Goal: Transaction & Acquisition: Obtain resource

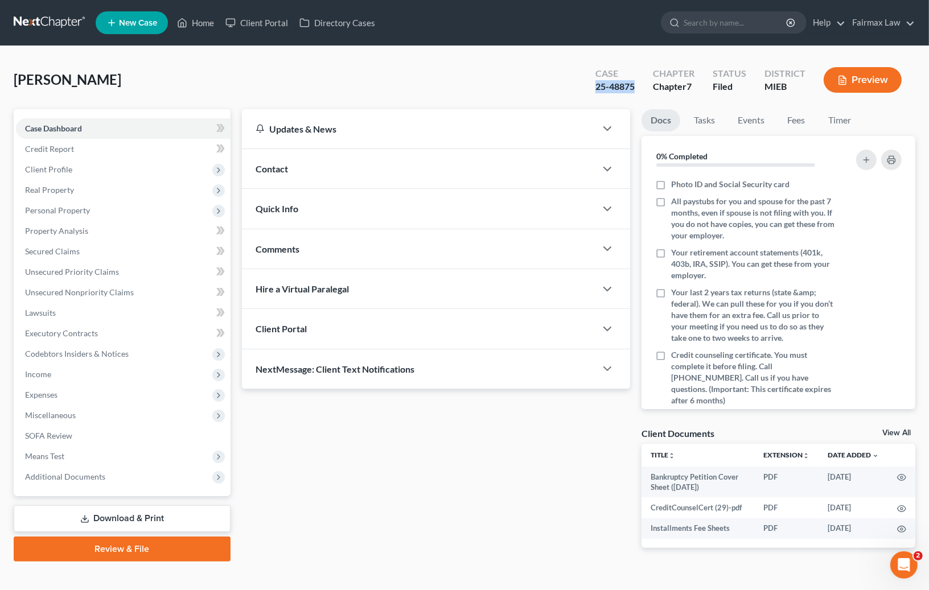
drag, startPoint x: 625, startPoint y: 88, endPoint x: 638, endPoint y: 89, distance: 13.7
click at [638, 89] on div "Case 25-48875" at bounding box center [614, 81] width 57 height 34
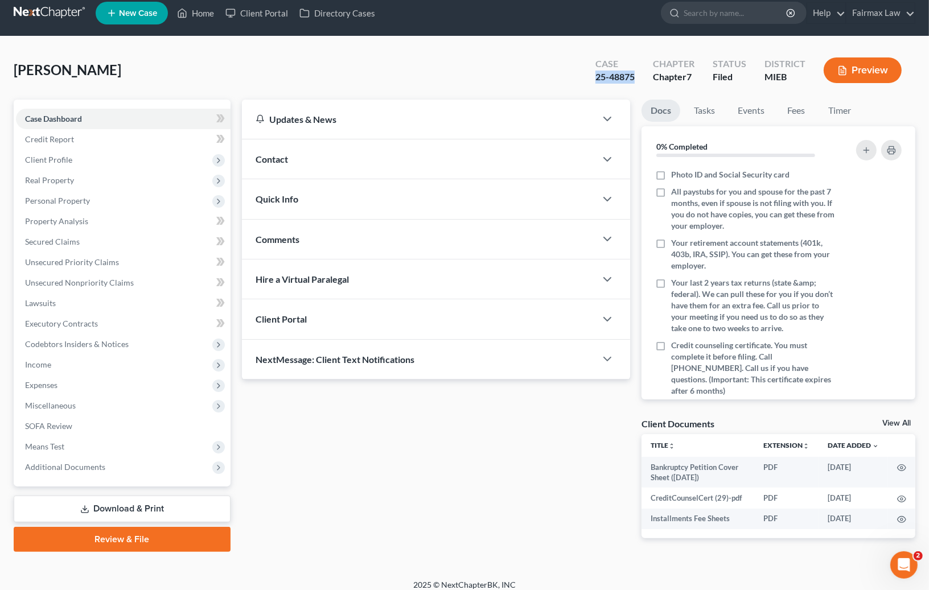
scroll to position [19, 0]
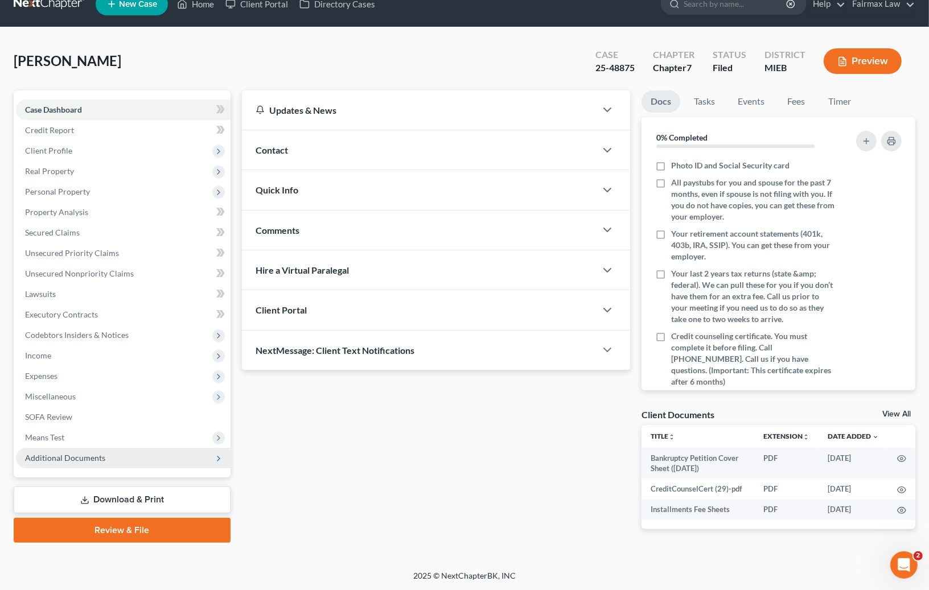
click at [77, 457] on span "Additional Documents" at bounding box center [65, 458] width 80 height 10
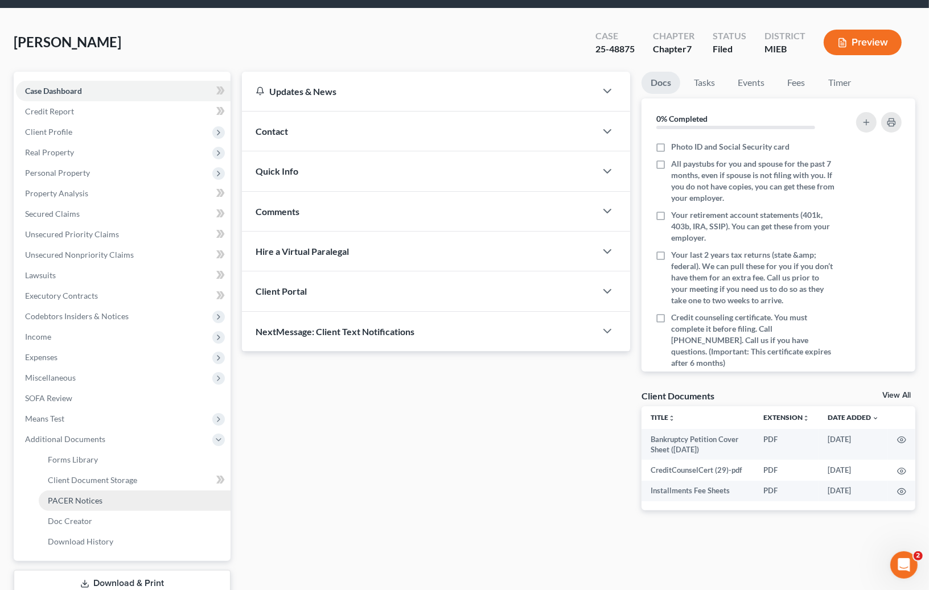
scroll to position [57, 0]
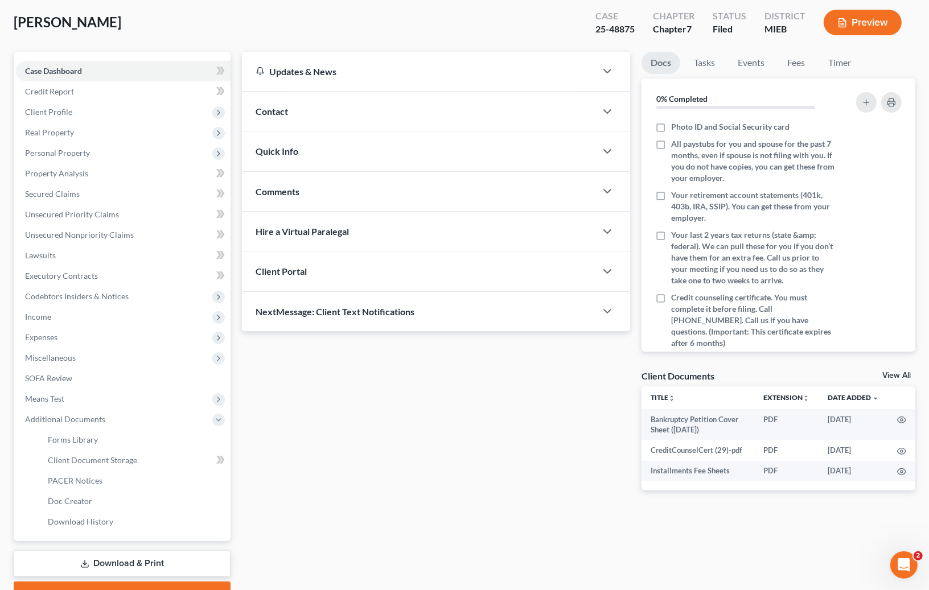
click at [88, 561] on icon at bounding box center [84, 563] width 9 height 9
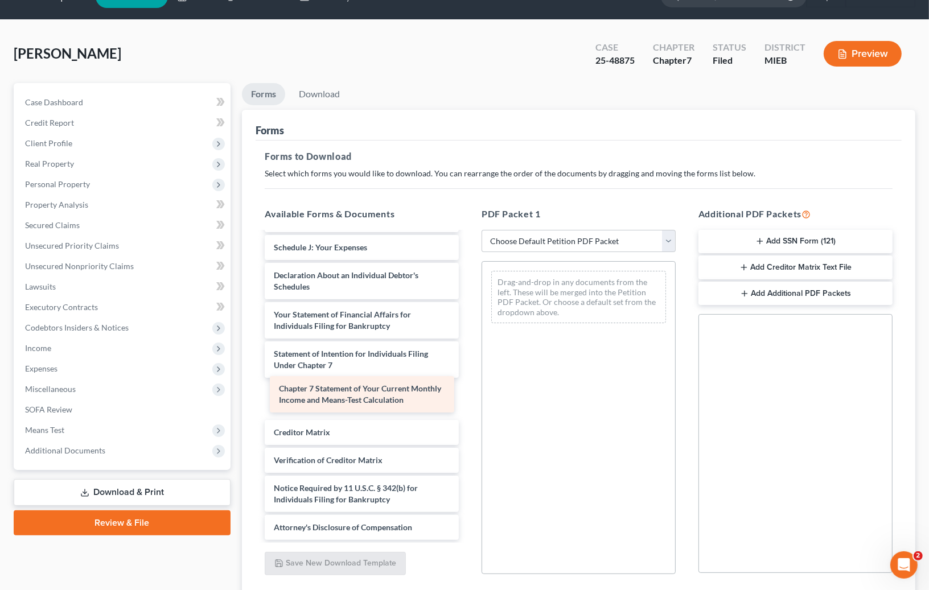
scroll to position [349, 0]
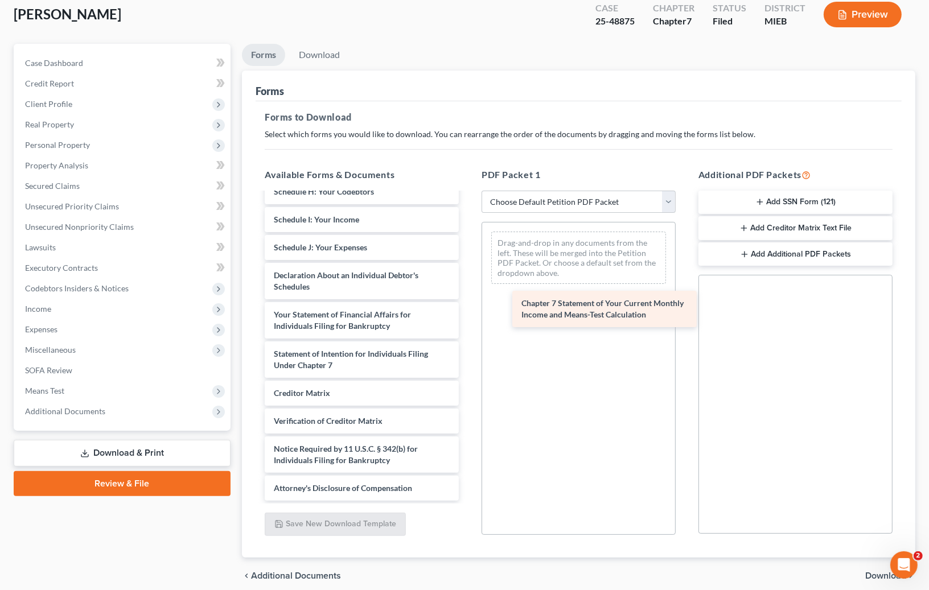
drag, startPoint x: 373, startPoint y: 406, endPoint x: 621, endPoint y: 317, distance: 263.0
click at [468, 317] on div "Chapter 7 Statement of Your Current Monthly Income and Means-Test Calculation B…" at bounding box center [362, 178] width 212 height 646
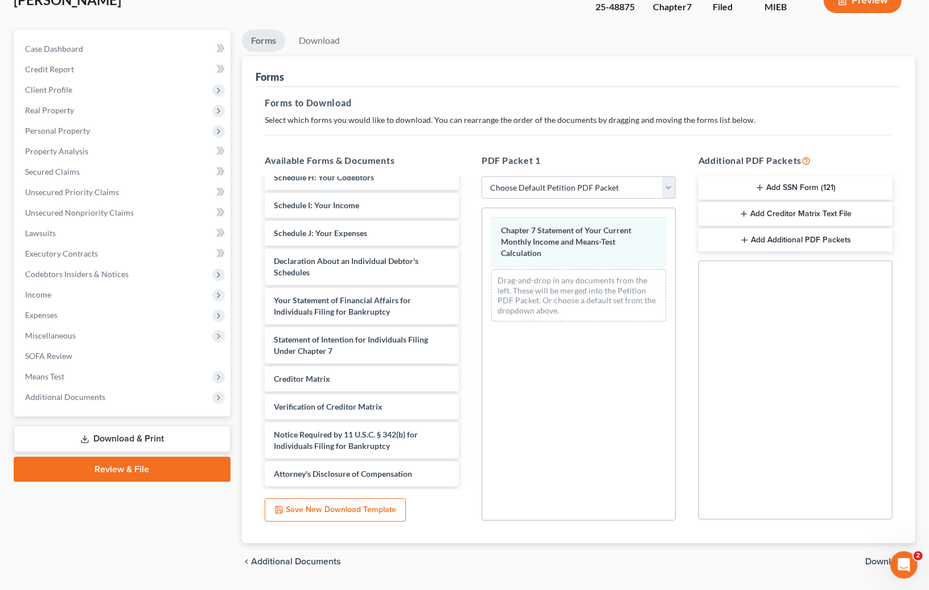
scroll to position [92, 0]
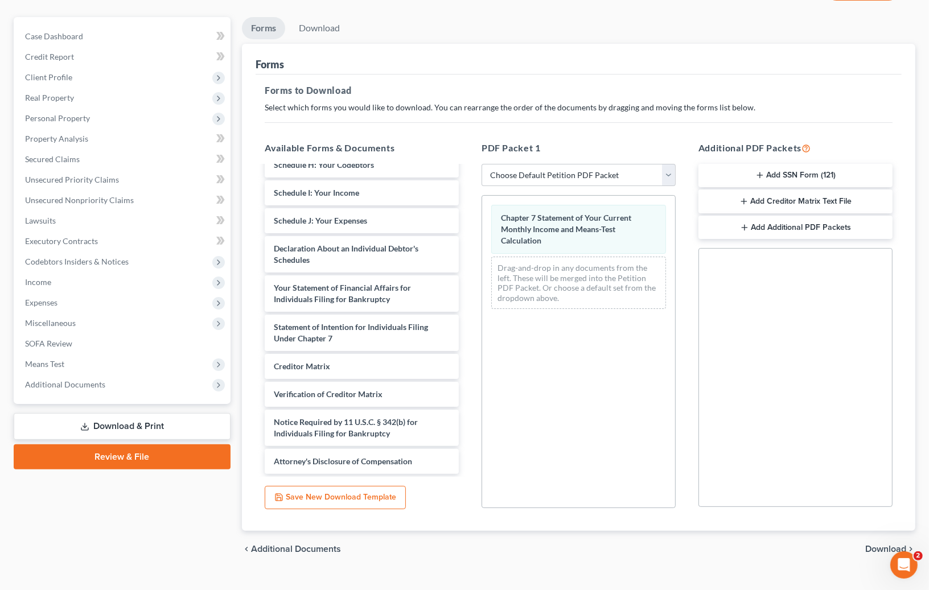
click at [888, 546] on span "Download" at bounding box center [885, 549] width 41 height 9
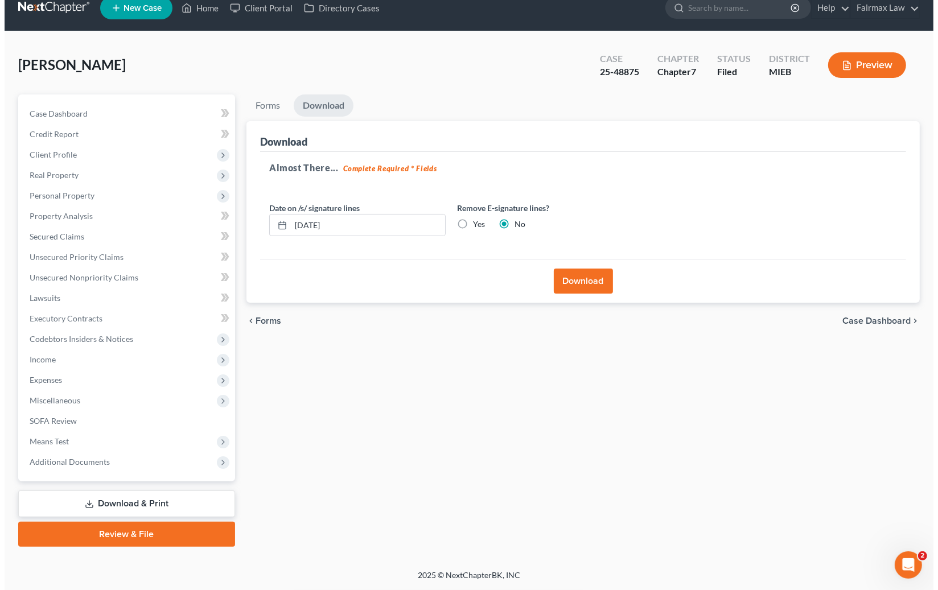
scroll to position [13, 0]
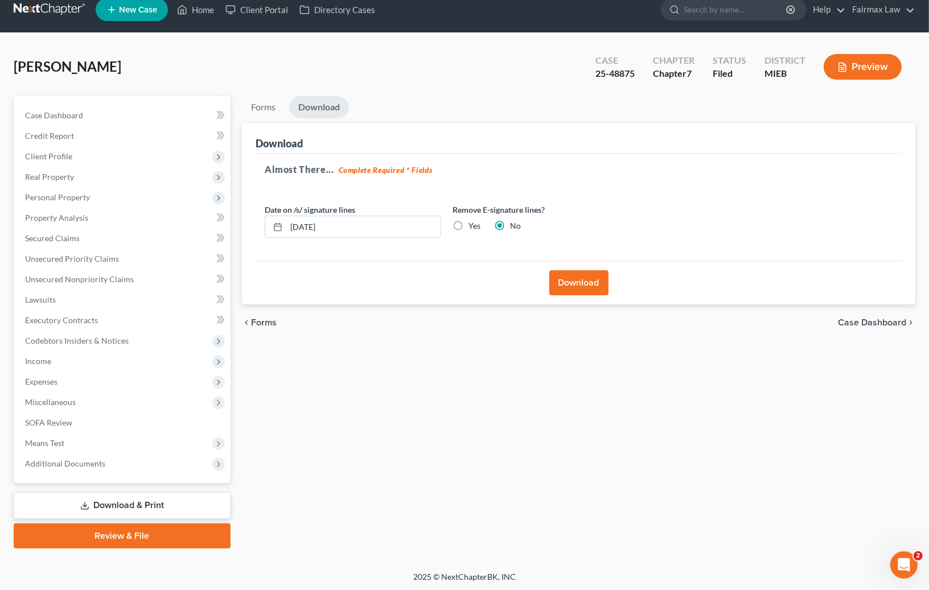
click at [584, 277] on button "Download" at bounding box center [578, 282] width 59 height 25
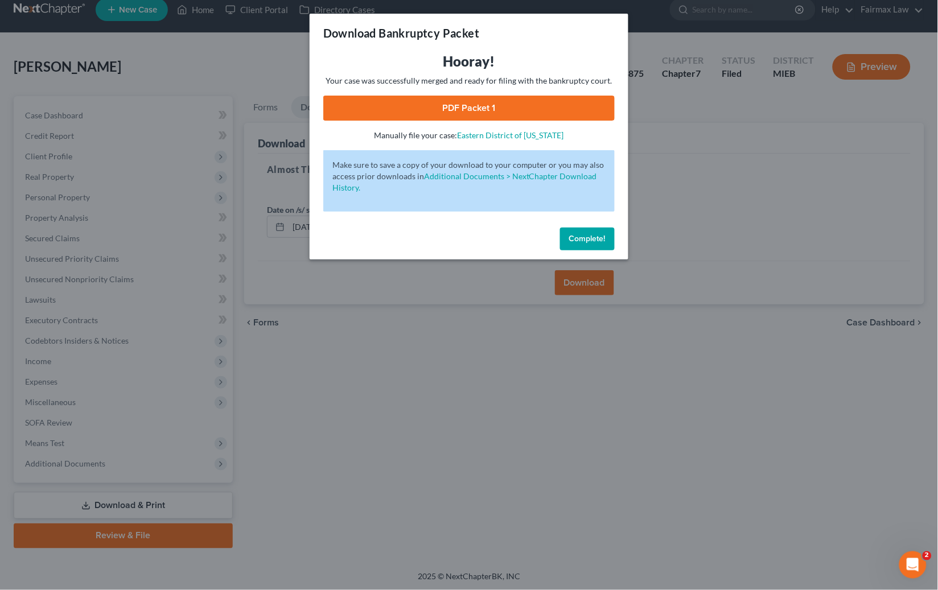
click at [488, 108] on link "PDF Packet 1" at bounding box center [468, 108] width 291 height 25
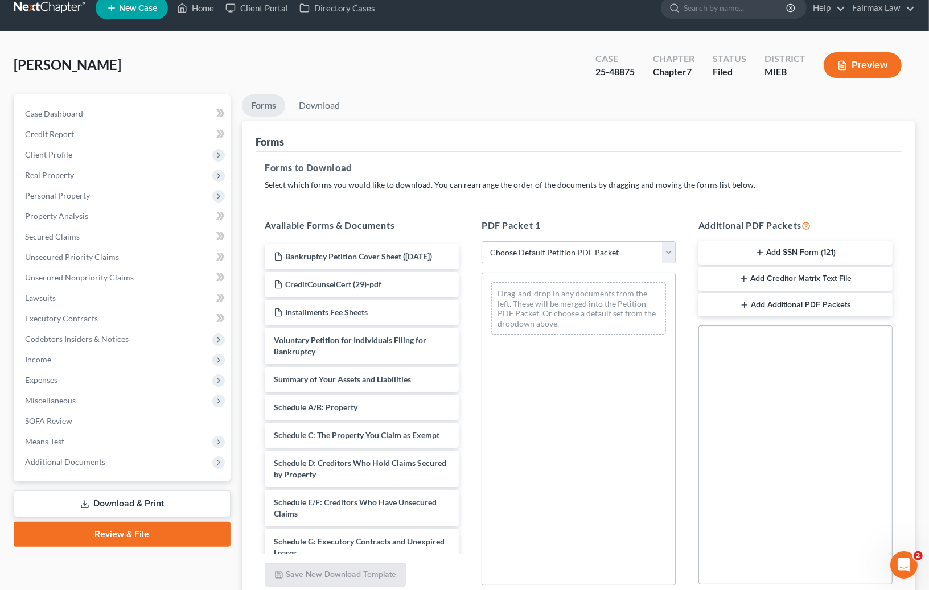
scroll to position [15, 0]
click at [568, 265] on div "PDF Packet 1 Choose Default Petition PDF Packet Complete Bankruptcy Petition (a…" at bounding box center [578, 402] width 217 height 386
click at [566, 255] on select "Choose Default Petition PDF Packet Complete Bankruptcy Petition (all forms and …" at bounding box center [578, 252] width 194 height 23
select select "8"
click at [481, 241] on select "Choose Default Petition PDF Packet Complete Bankruptcy Petition (all forms and …" at bounding box center [578, 252] width 194 height 23
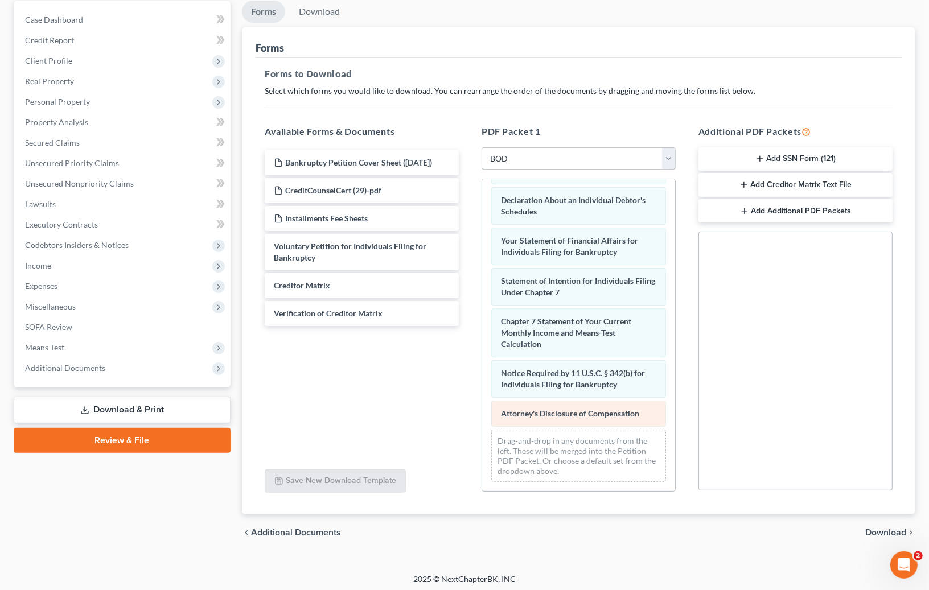
scroll to position [112, 0]
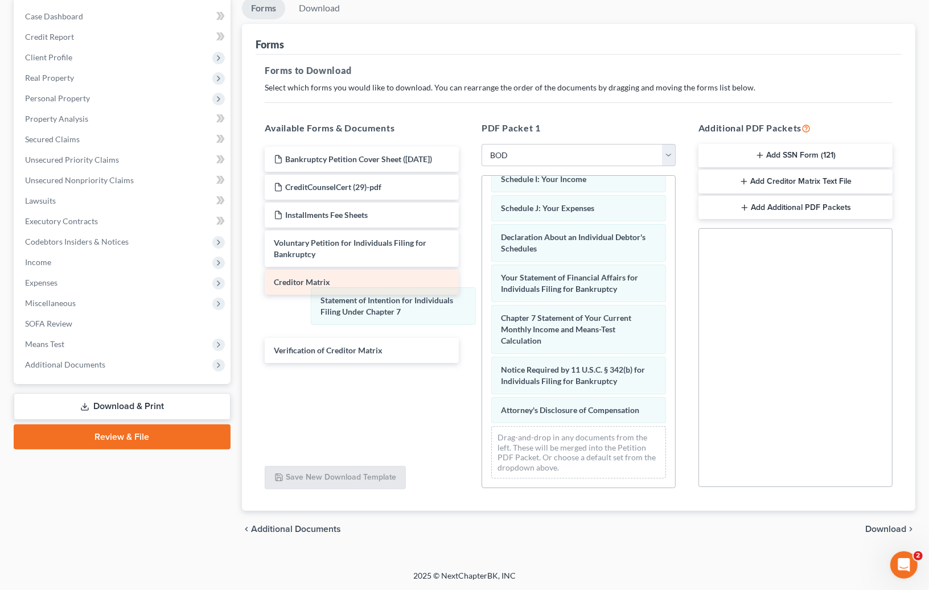
drag, startPoint x: 555, startPoint y: 279, endPoint x: 452, endPoint y: 305, distance: 106.7
click at [482, 303] on div "Statement of Intention for Individuals Filing Under Chapter 7 Summary of Your A…" at bounding box center [578, 197] width 193 height 579
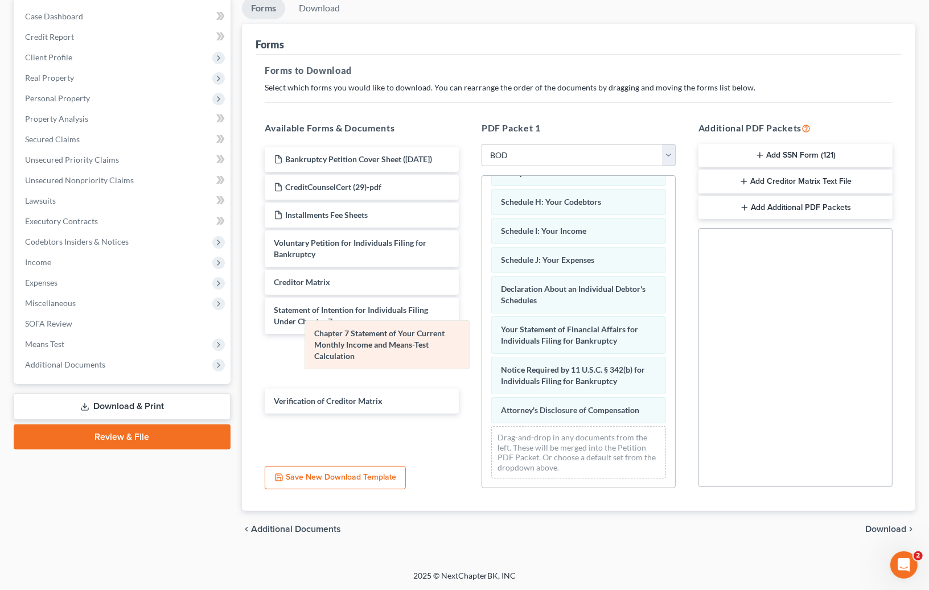
drag, startPoint x: 580, startPoint y: 320, endPoint x: 410, endPoint y: 342, distance: 172.1
click at [482, 337] on div "Chapter 7 Statement of Your Current Monthly Income and Means-Test Calculation S…" at bounding box center [578, 224] width 193 height 528
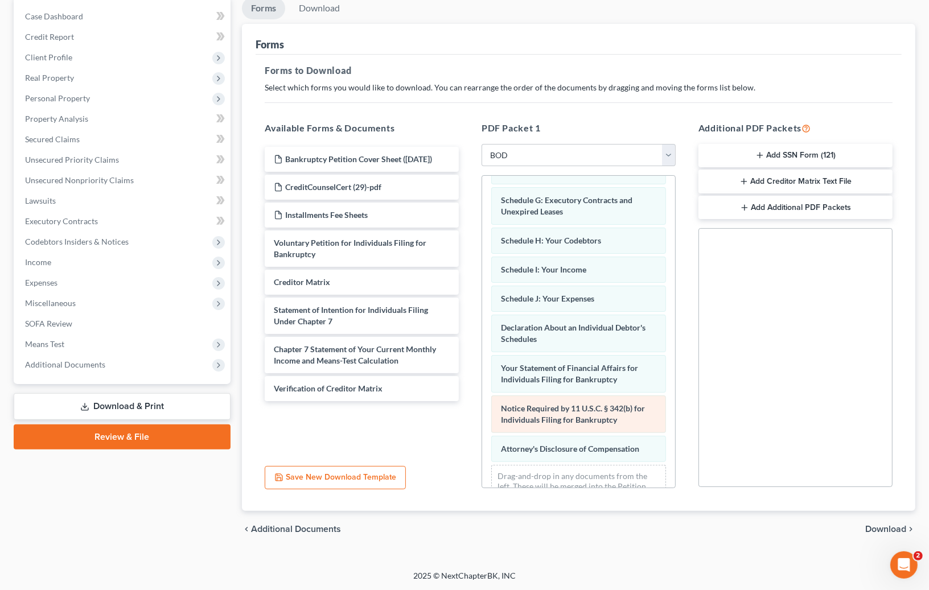
click at [482, 368] on div "Summary of Your Assets and Liabilities Schedule A/B: Property Schedule C: The P…" at bounding box center [578, 263] width 193 height 528
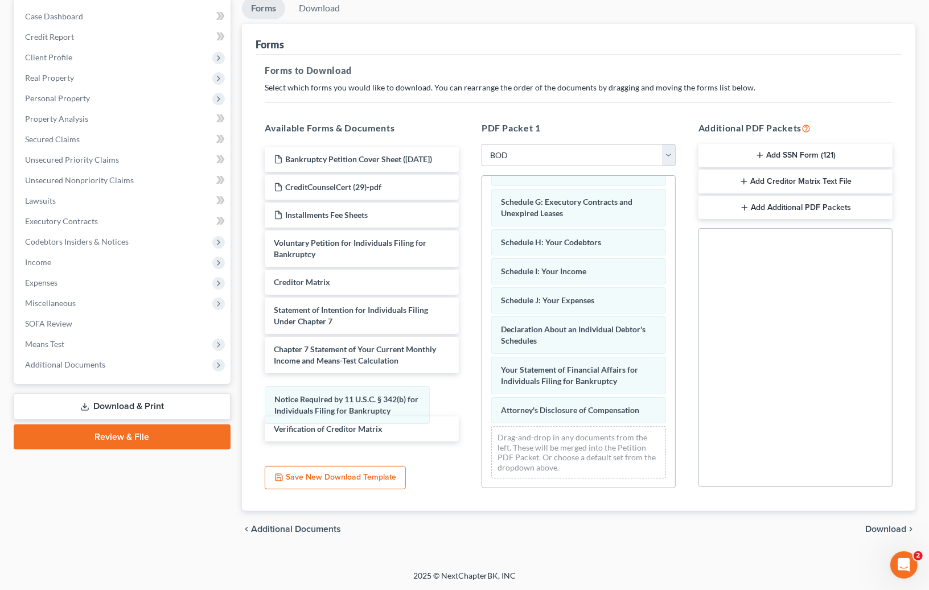
scroll to position [176, 0]
click at [886, 528] on span "Download" at bounding box center [885, 529] width 41 height 9
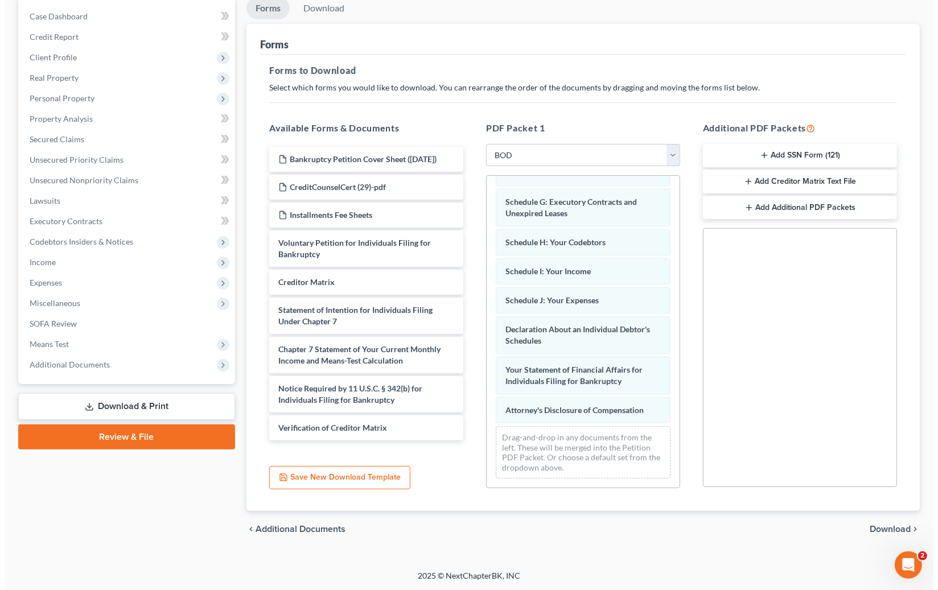
scroll to position [13, 0]
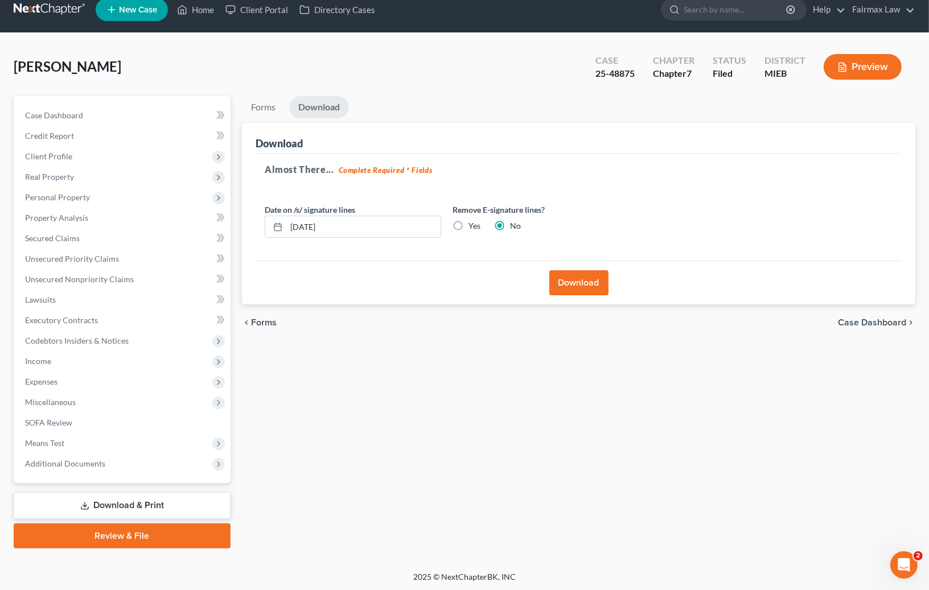
click at [582, 287] on button "Download" at bounding box center [578, 282] width 59 height 25
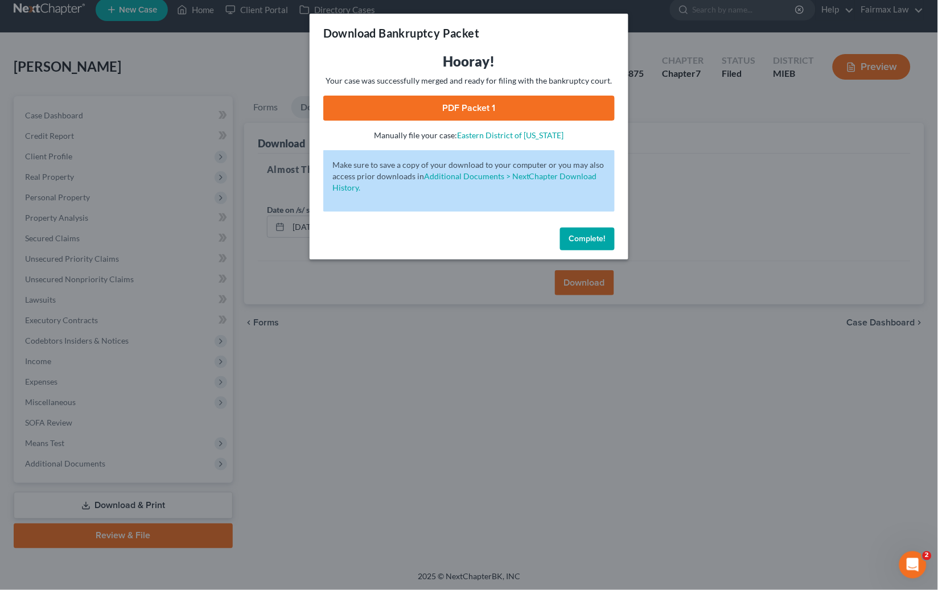
click at [435, 106] on link "PDF Packet 1" at bounding box center [468, 108] width 291 height 25
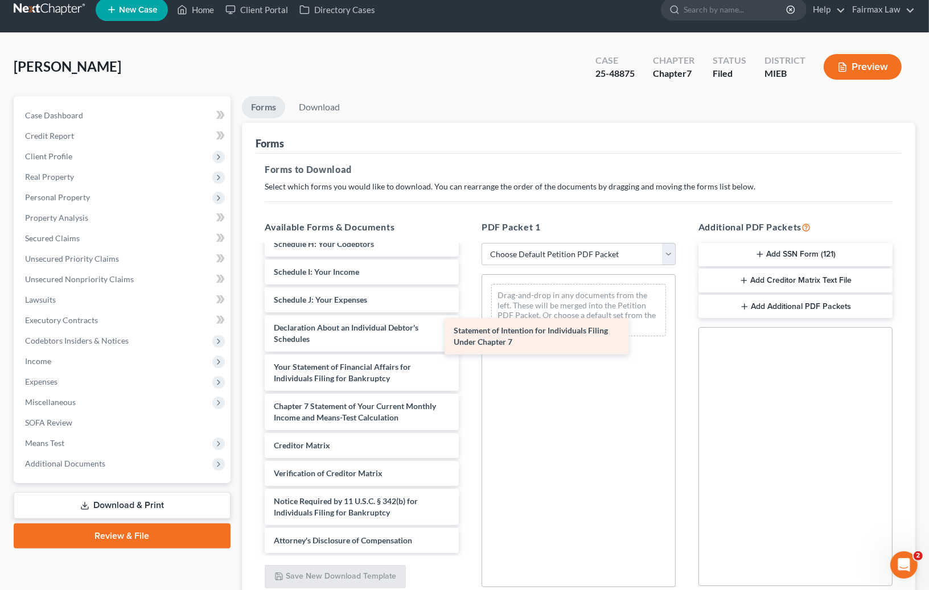
scroll to position [349, 0]
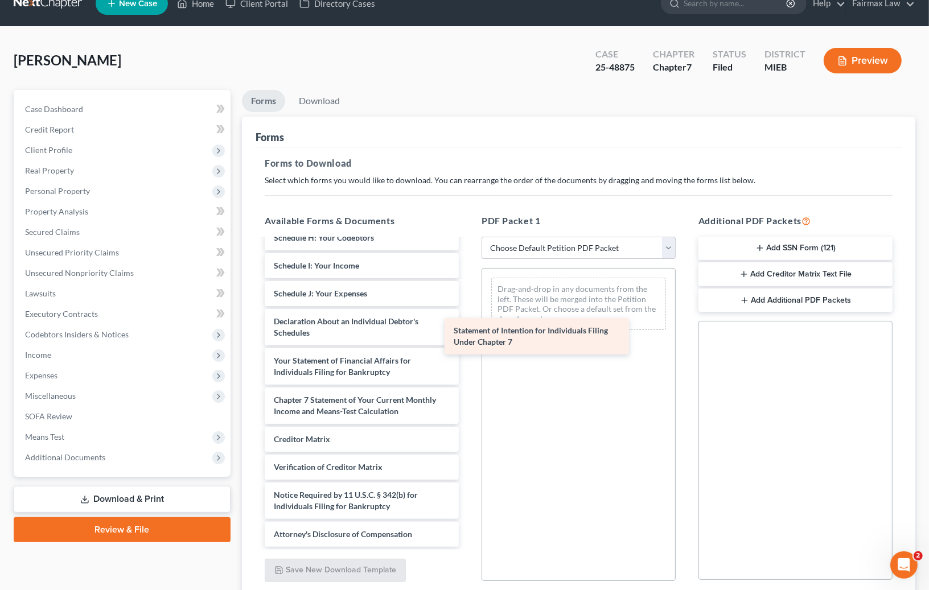
drag, startPoint x: 377, startPoint y: 408, endPoint x: 555, endPoint y: 340, distance: 190.0
click at [468, 340] on div "Statement of Intention for Individuals Filing Under Chapter 7 Bankruptcy Petiti…" at bounding box center [362, 224] width 212 height 646
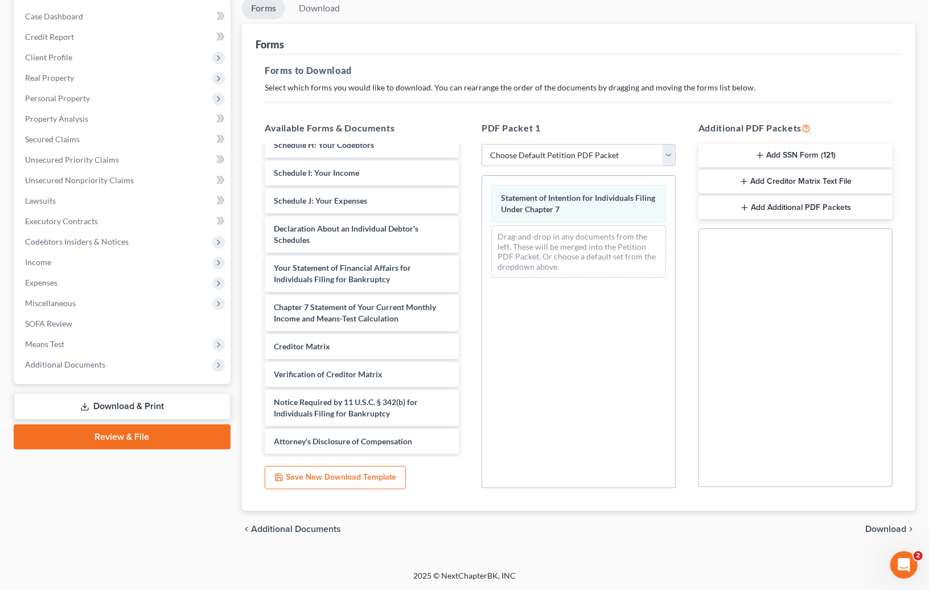
click at [881, 526] on span "Download" at bounding box center [885, 529] width 41 height 9
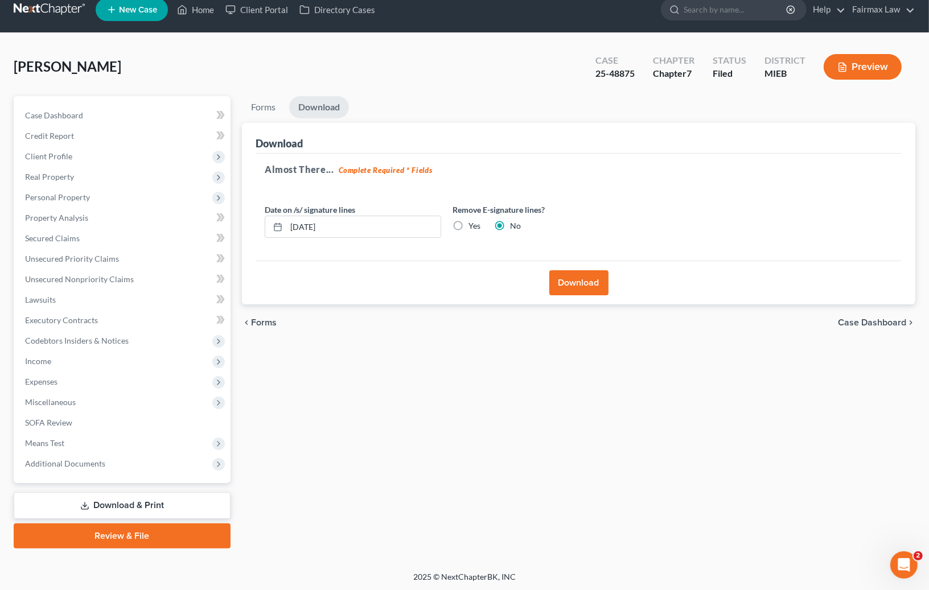
click at [579, 284] on button "Download" at bounding box center [578, 282] width 59 height 25
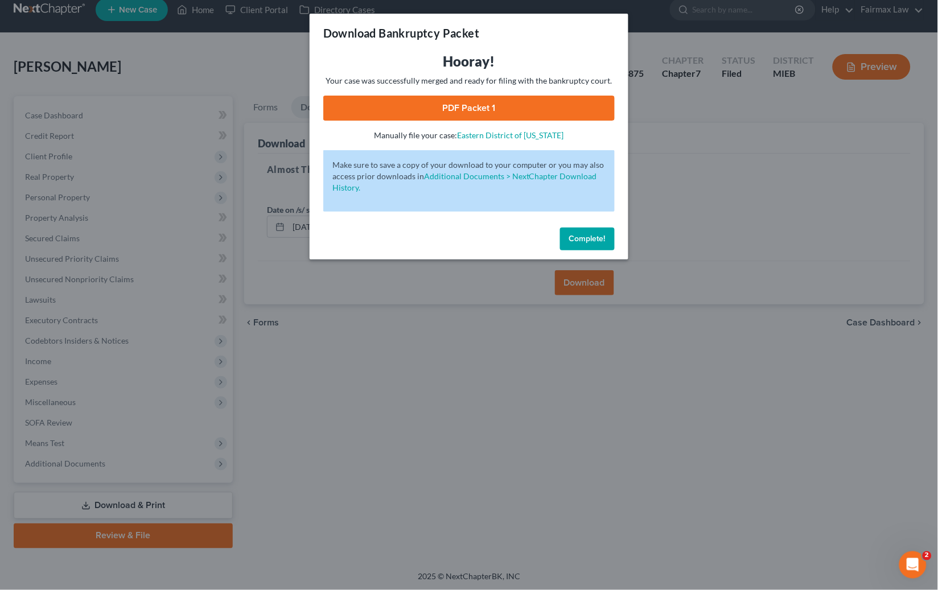
click at [520, 110] on link "PDF Packet 1" at bounding box center [468, 108] width 291 height 25
click at [582, 238] on span "Complete!" at bounding box center [587, 239] width 36 height 10
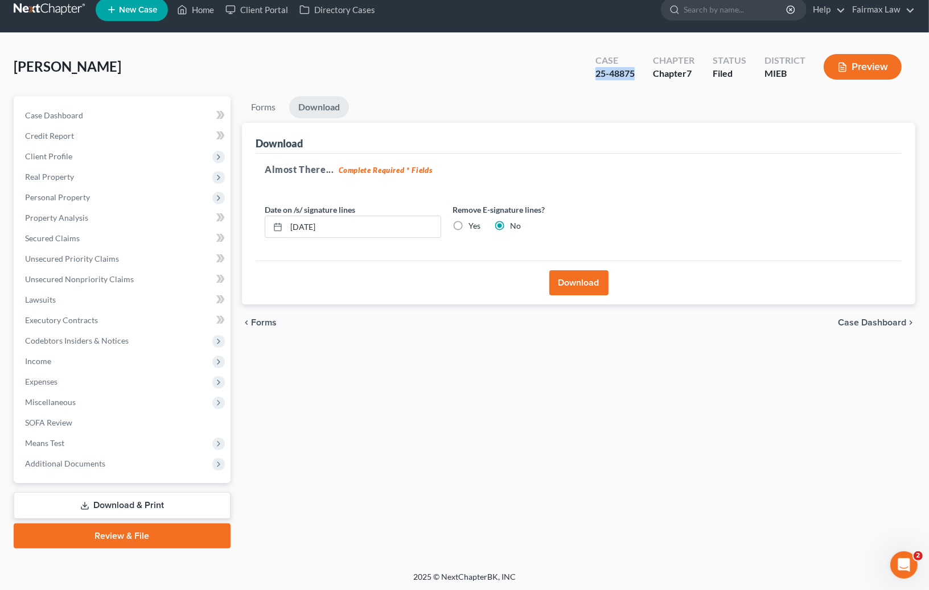
drag, startPoint x: 600, startPoint y: 77, endPoint x: 634, endPoint y: 78, distance: 34.2
click at [634, 78] on div "Case 25-48875" at bounding box center [614, 68] width 57 height 34
copy div "25-48875"
click at [77, 154] on span "Client Profile" at bounding box center [123, 156] width 215 height 20
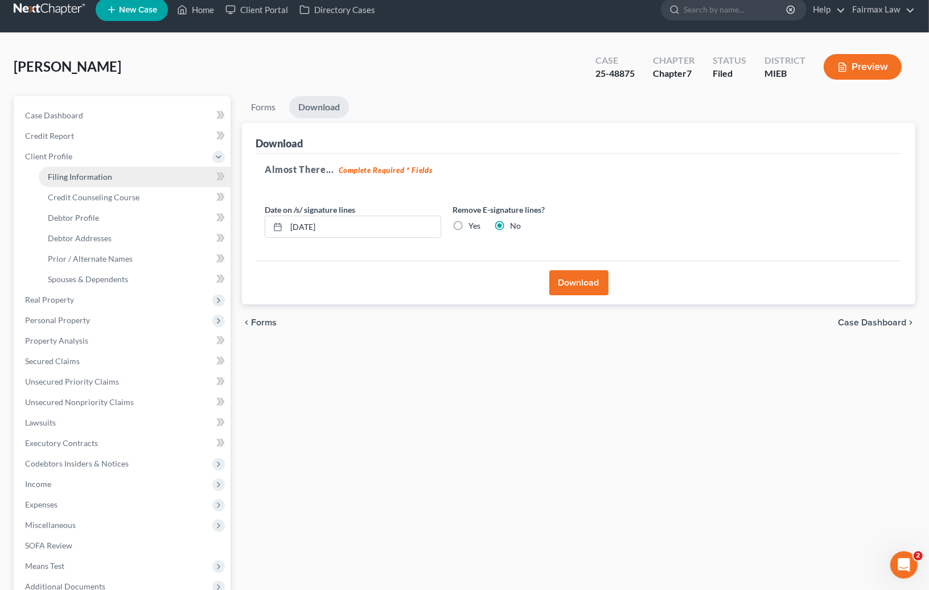
click at [75, 174] on span "Filing Information" at bounding box center [80, 177] width 64 height 10
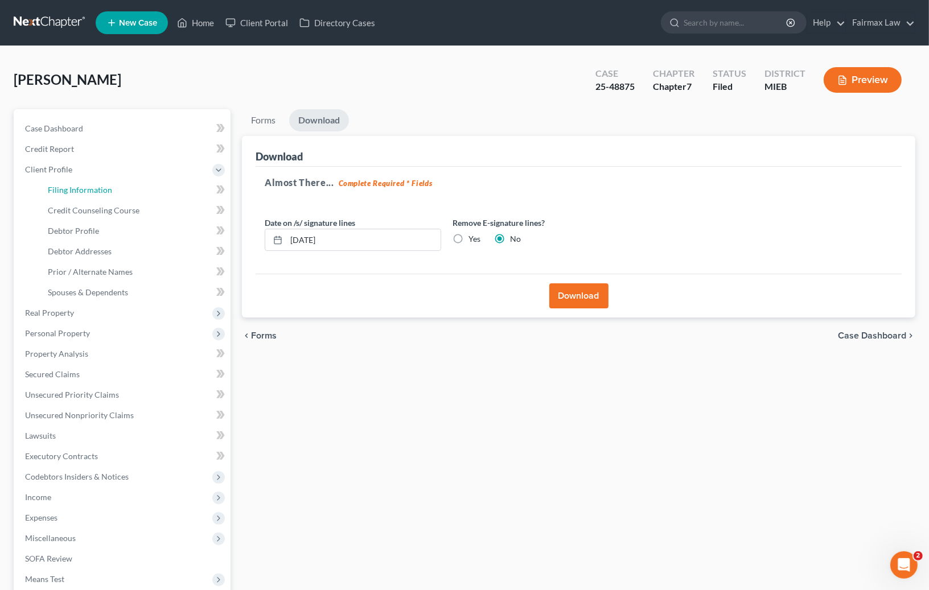
select select "1"
select select "0"
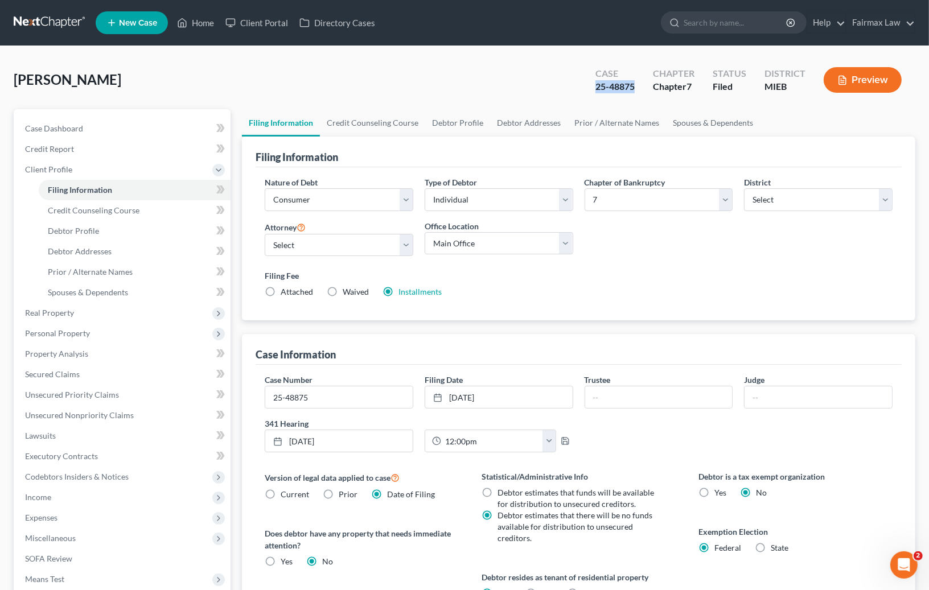
drag, startPoint x: 636, startPoint y: 84, endPoint x: 590, endPoint y: 83, distance: 45.5
click at [590, 83] on div "Case 25-48875" at bounding box center [614, 81] width 57 height 34
copy div "25-48875"
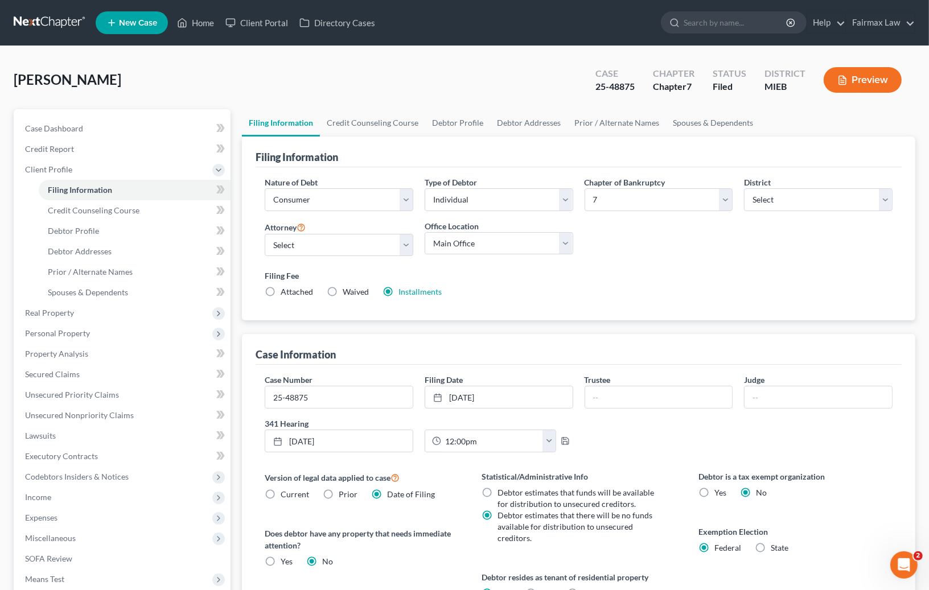
click at [500, 46] on div at bounding box center [464, 46] width 319 height 1
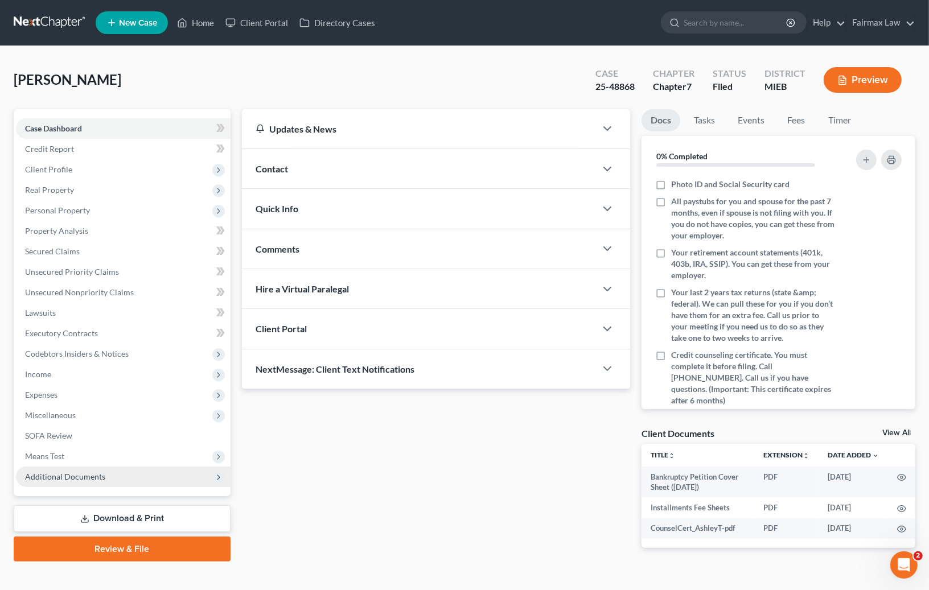
click at [100, 480] on span "Additional Documents" at bounding box center [123, 477] width 215 height 20
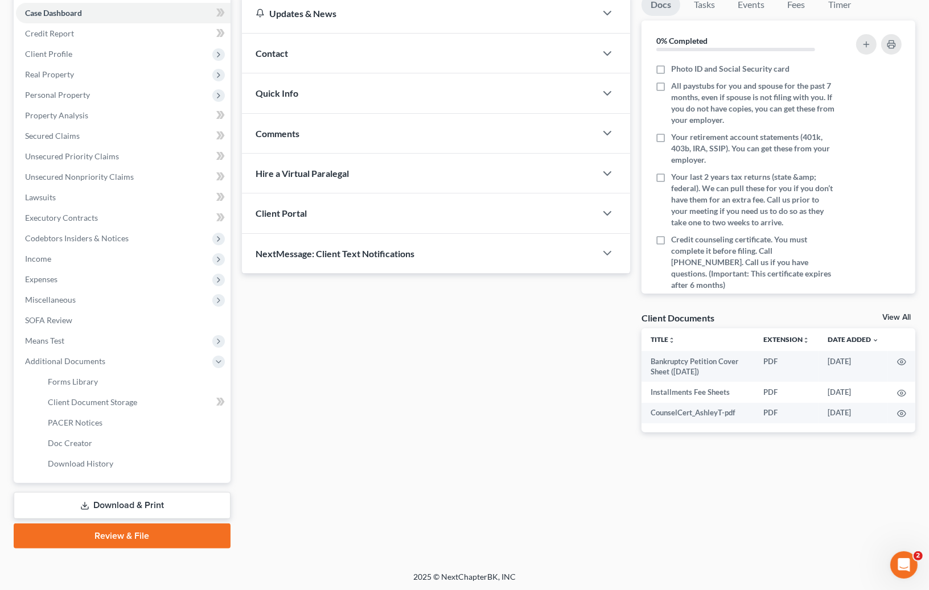
click at [147, 500] on link "Download & Print" at bounding box center [122, 505] width 217 height 27
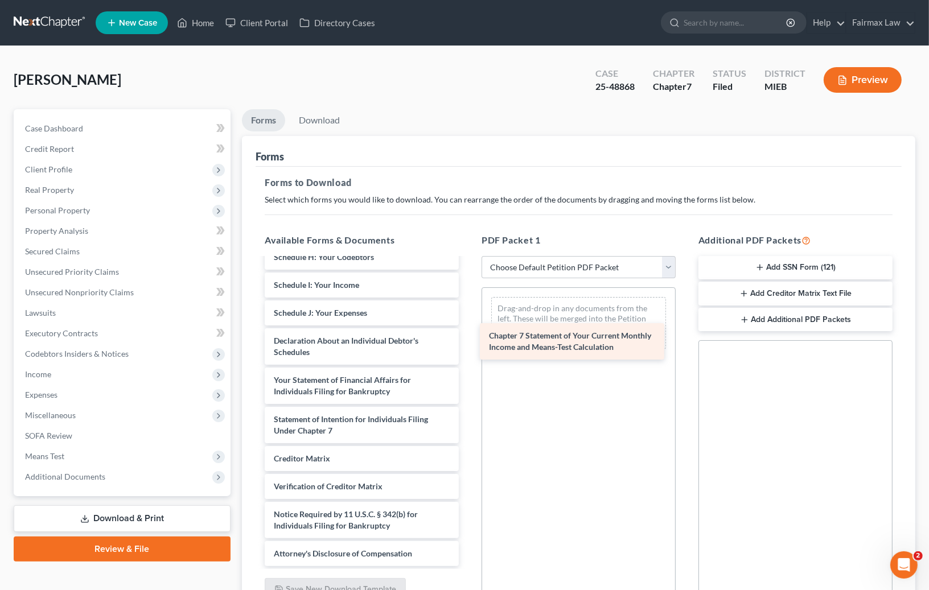
scroll to position [349, 0]
drag, startPoint x: 345, startPoint y: 429, endPoint x: 562, endPoint y: 345, distance: 232.9
click at [468, 345] on div "Chapter 7 Statement of Your Current Monthly Income and Means-Test Calculation B…" at bounding box center [362, 243] width 212 height 646
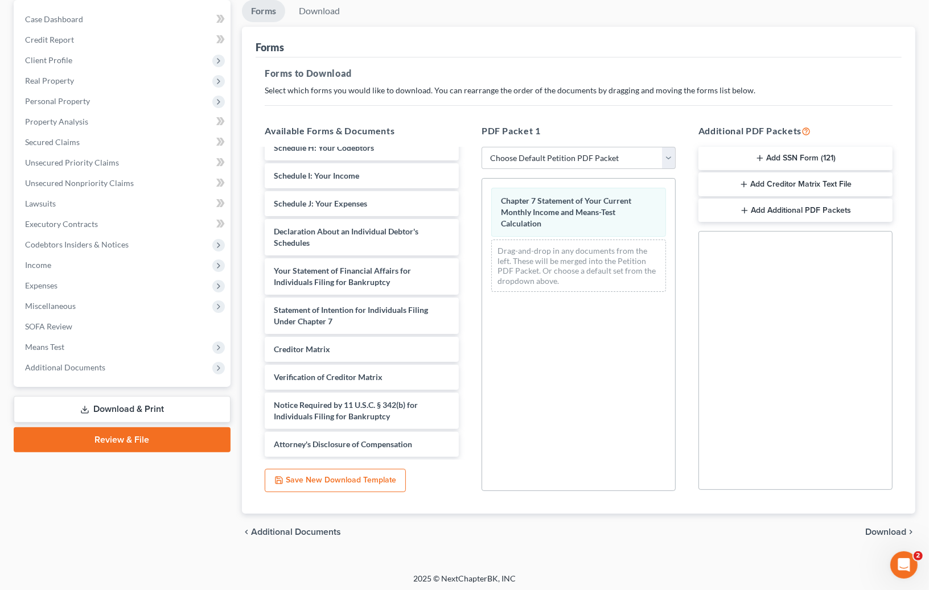
scroll to position [112, 0]
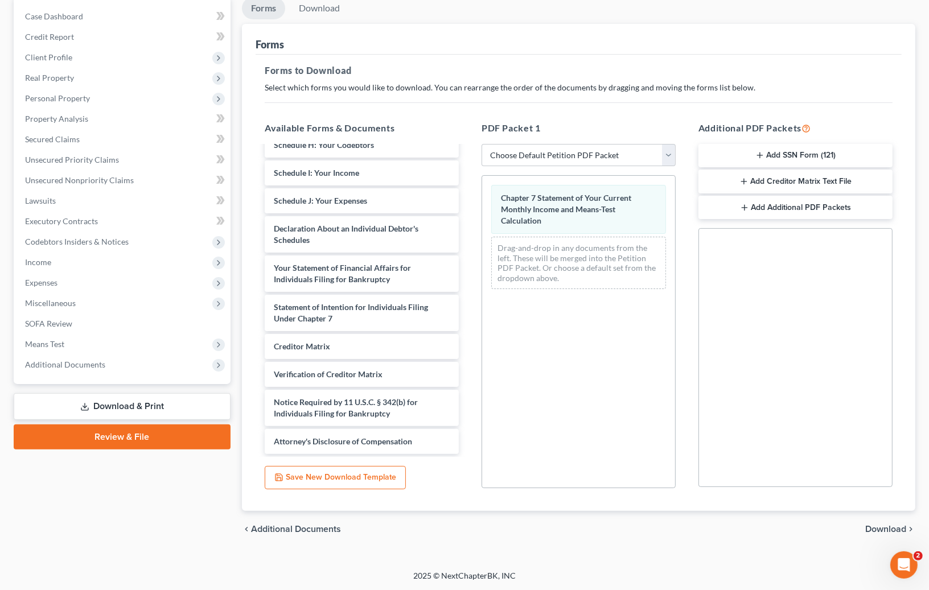
click at [872, 534] on div "chevron_left Additional Documents Download chevron_right" at bounding box center [578, 529] width 673 height 36
click at [876, 525] on span "Download" at bounding box center [885, 529] width 41 height 9
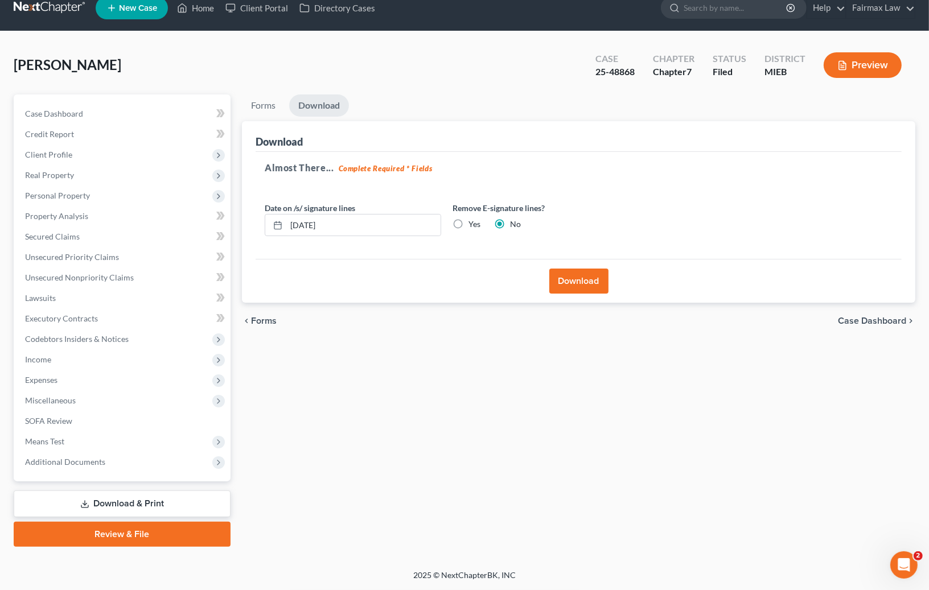
scroll to position [13, 0]
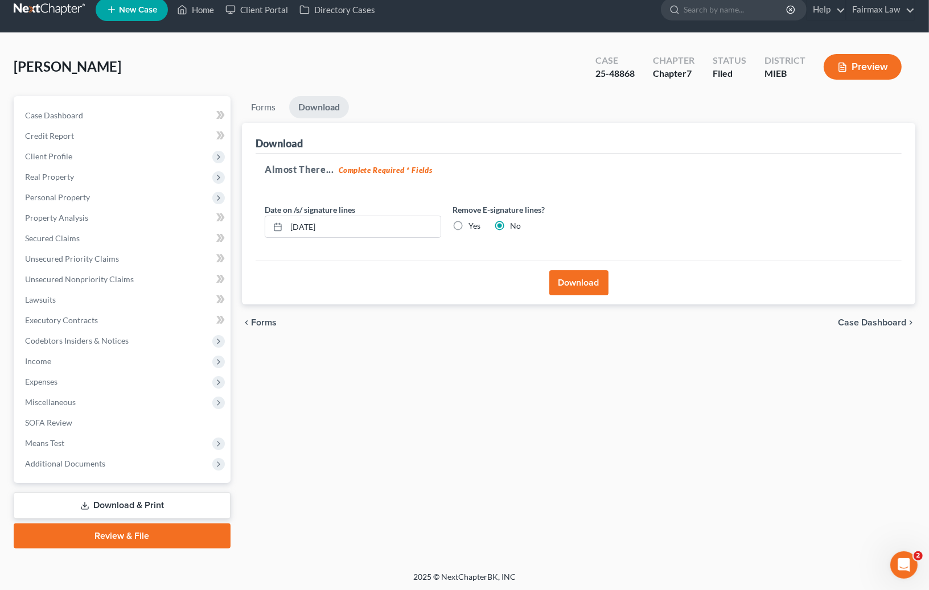
click at [581, 285] on button "Download" at bounding box center [578, 282] width 59 height 25
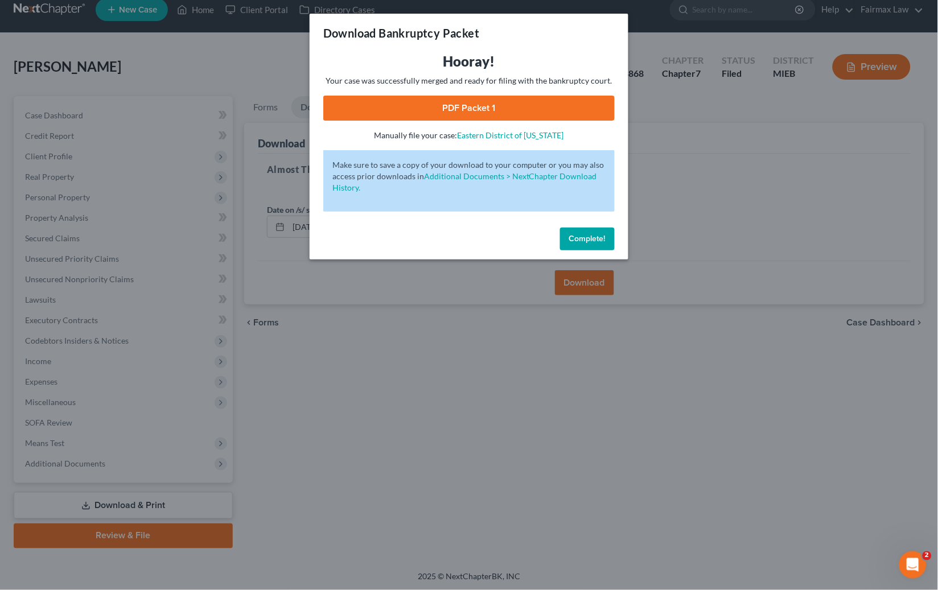
click at [431, 85] on p "Your case was successfully merged and ready for filing with the bankruptcy cour…" at bounding box center [468, 80] width 291 height 11
click at [443, 104] on link "PDF Packet 1" at bounding box center [468, 108] width 291 height 25
click at [595, 219] on div "Hooray! Your case was successfully merged and ready for filing with the bankrup…" at bounding box center [469, 137] width 319 height 171
click at [601, 231] on button "Complete!" at bounding box center [587, 239] width 55 height 23
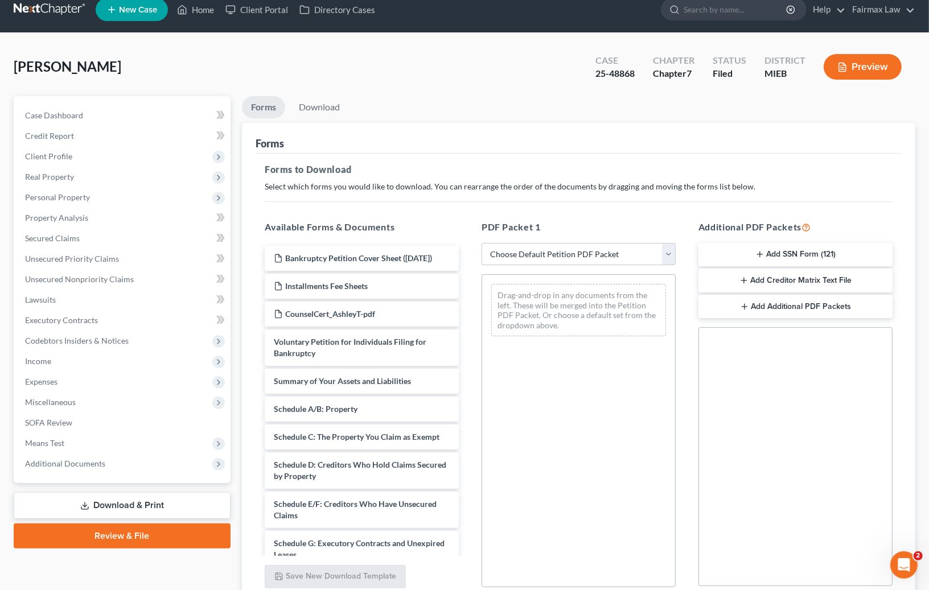
click at [588, 258] on select "Choose Default Petition PDF Packet Complete Bankruptcy Petition (all forms and …" at bounding box center [578, 254] width 194 height 23
select select "8"
click at [481, 243] on select "Choose Default Petition PDF Packet Complete Bankruptcy Petition (all forms and …" at bounding box center [578, 254] width 194 height 23
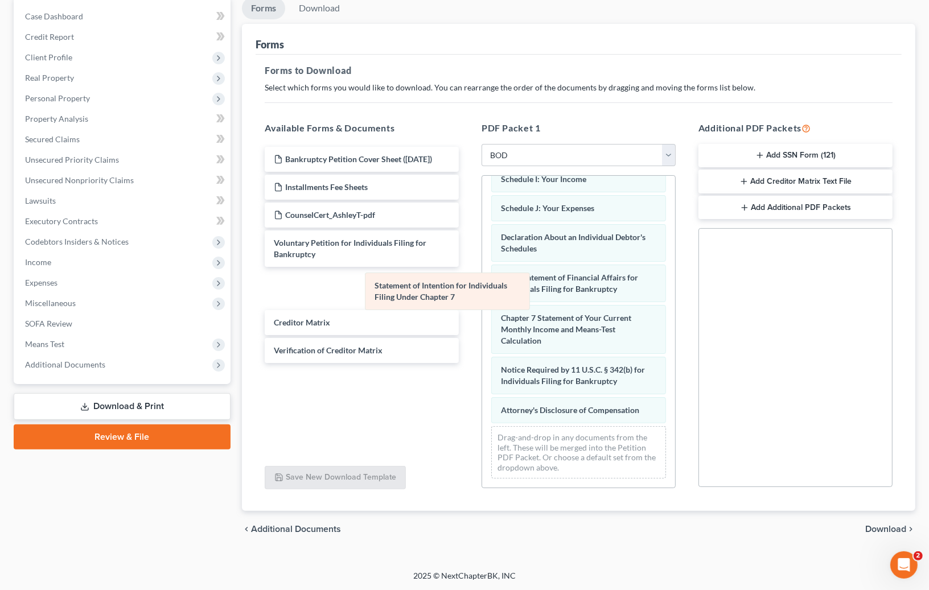
scroll to position [269, 0]
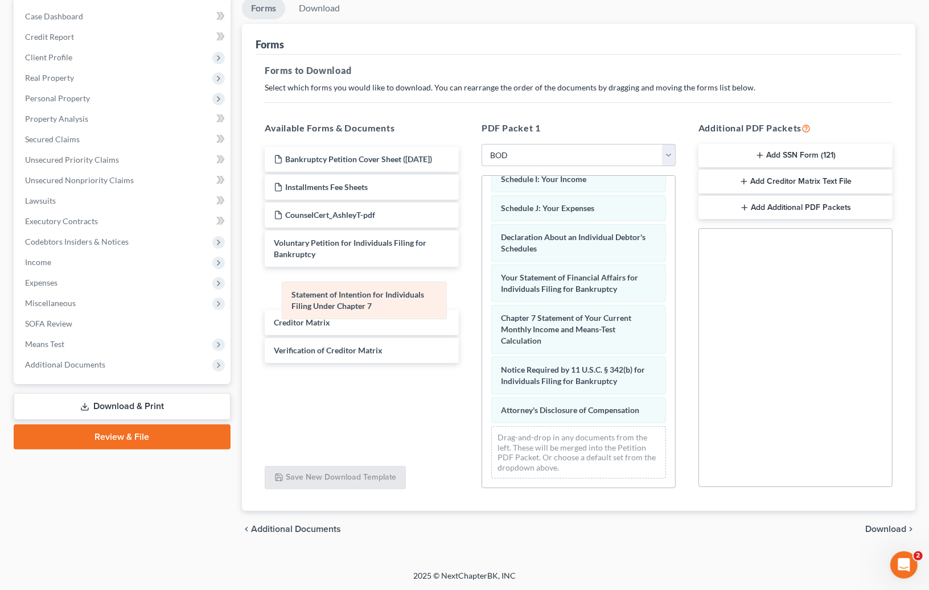
drag, startPoint x: 559, startPoint y: 284, endPoint x: 349, endPoint y: 302, distance: 210.2
click at [482, 302] on div "Statement of Intention for Individuals Filing Under Chapter 7 Summary of Your A…" at bounding box center [578, 197] width 193 height 579
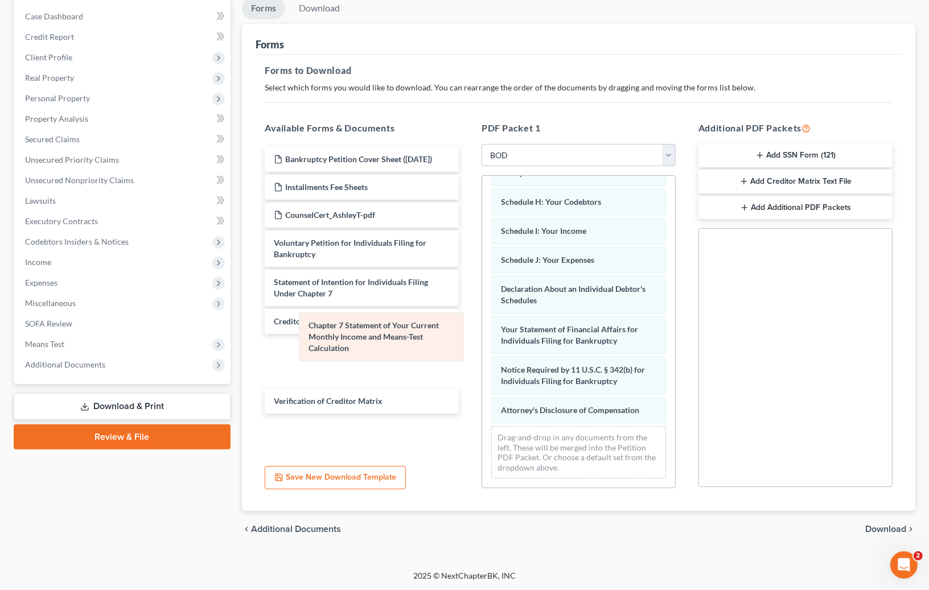
scroll to position [217, 0]
drag, startPoint x: 564, startPoint y: 329, endPoint x: 354, endPoint y: 339, distance: 210.2
click at [482, 339] on div "Chapter 7 Statement of Your Current Monthly Income and Means-Test Calculation S…" at bounding box center [578, 224] width 193 height 528
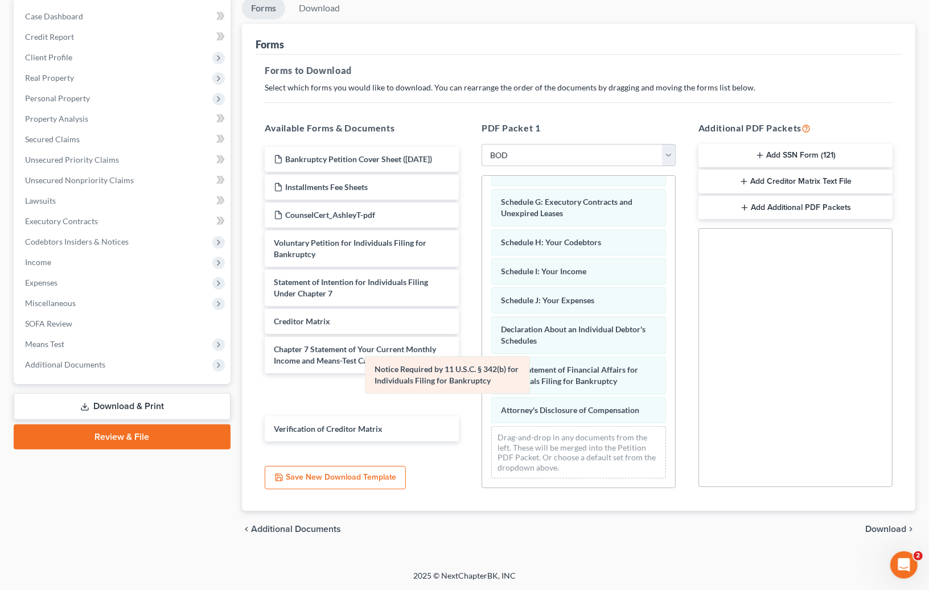
scroll to position [177, 0]
drag, startPoint x: 558, startPoint y: 367, endPoint x: 355, endPoint y: 369, distance: 203.2
click at [482, 369] on div "Notice Required by 11 U.S.C. § 342(b) for Individuals Filing for Bankruptcy Sum…" at bounding box center [578, 244] width 193 height 487
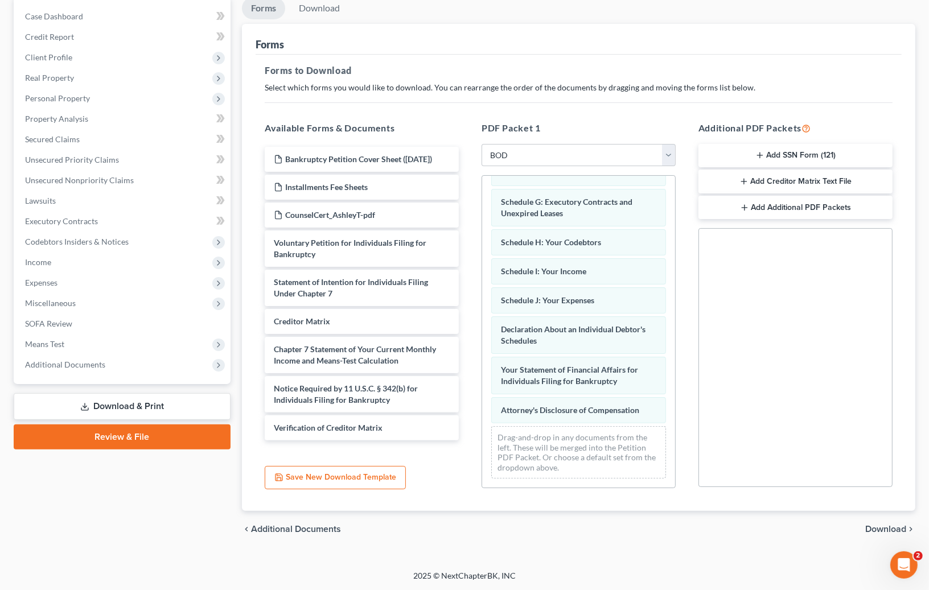
click at [887, 525] on span "Download" at bounding box center [885, 529] width 41 height 9
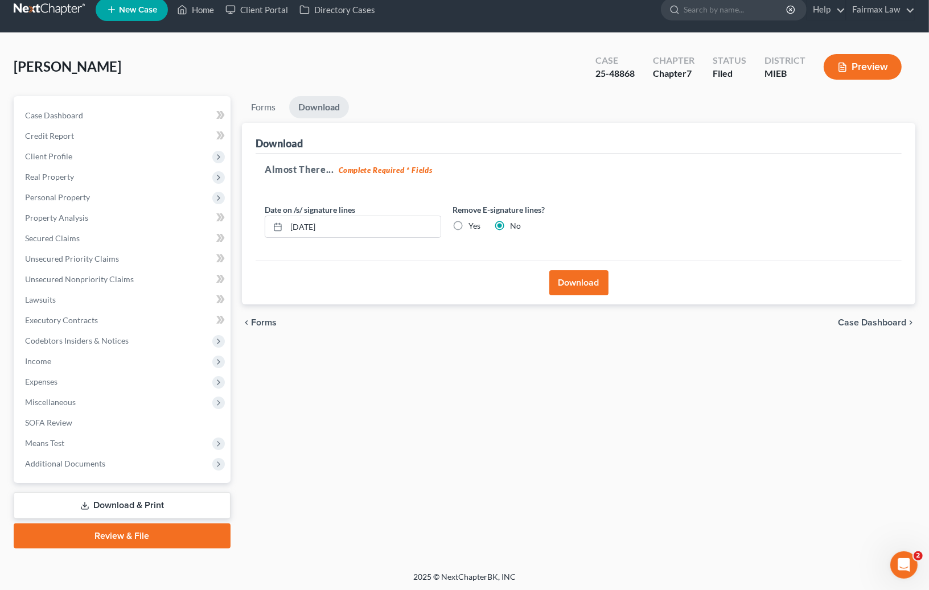
click at [570, 283] on button "Download" at bounding box center [578, 282] width 59 height 25
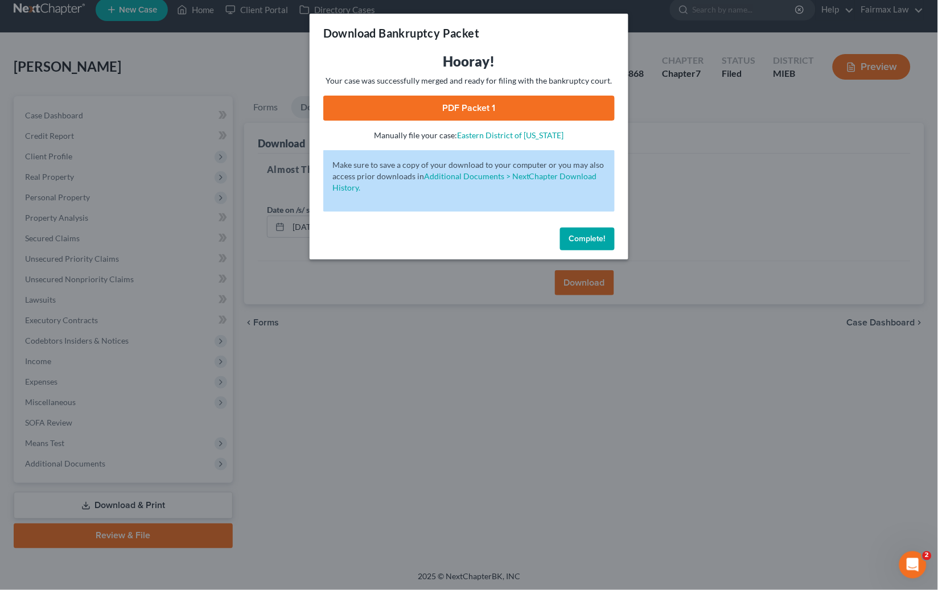
click at [417, 110] on link "PDF Packet 1" at bounding box center [468, 108] width 291 height 25
click at [584, 240] on span "Complete!" at bounding box center [587, 239] width 36 height 10
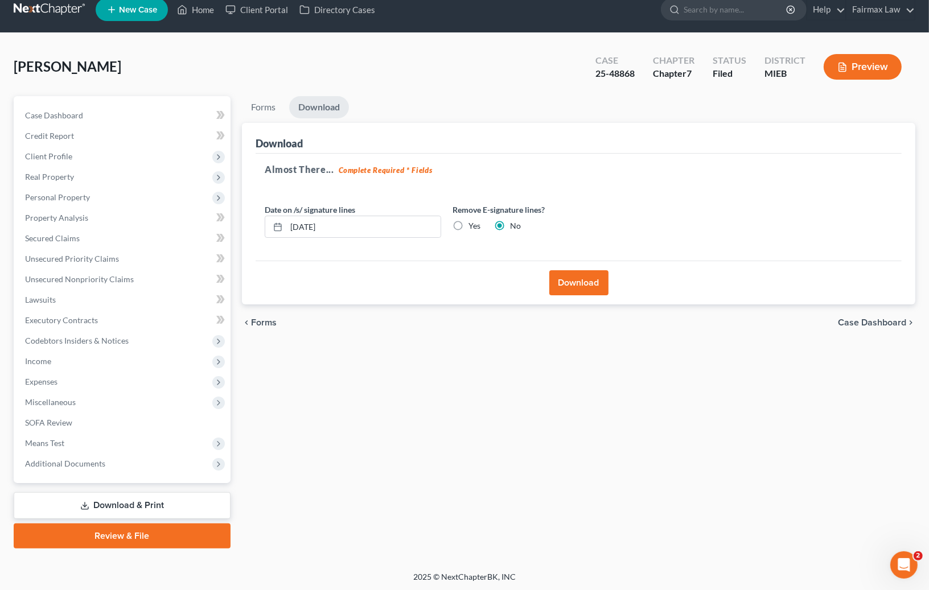
click at [482, 66] on div "[PERSON_NAME] Upgraded Case 25-48868 Chapter Chapter 7 Status Filed District MI…" at bounding box center [464, 72] width 901 height 50
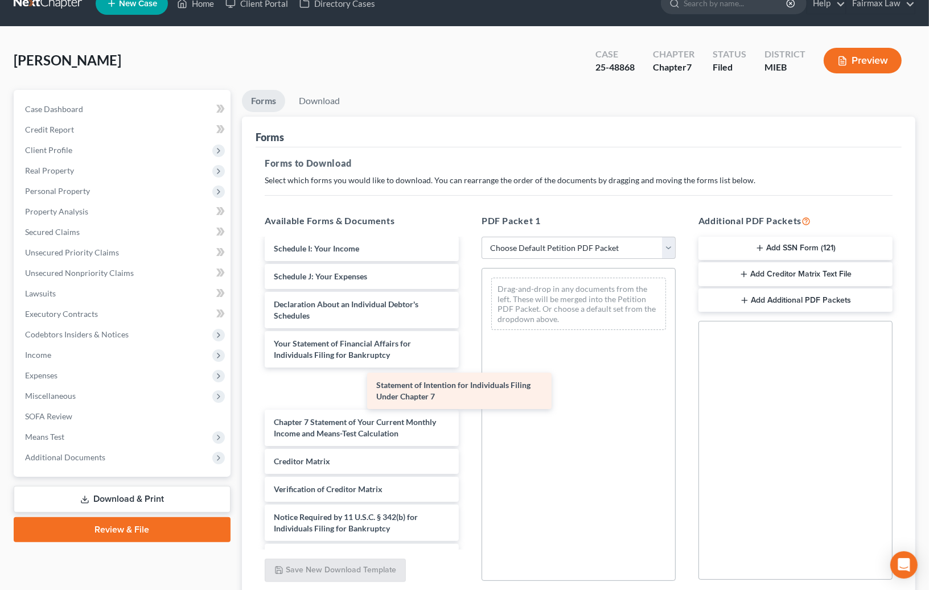
scroll to position [349, 0]
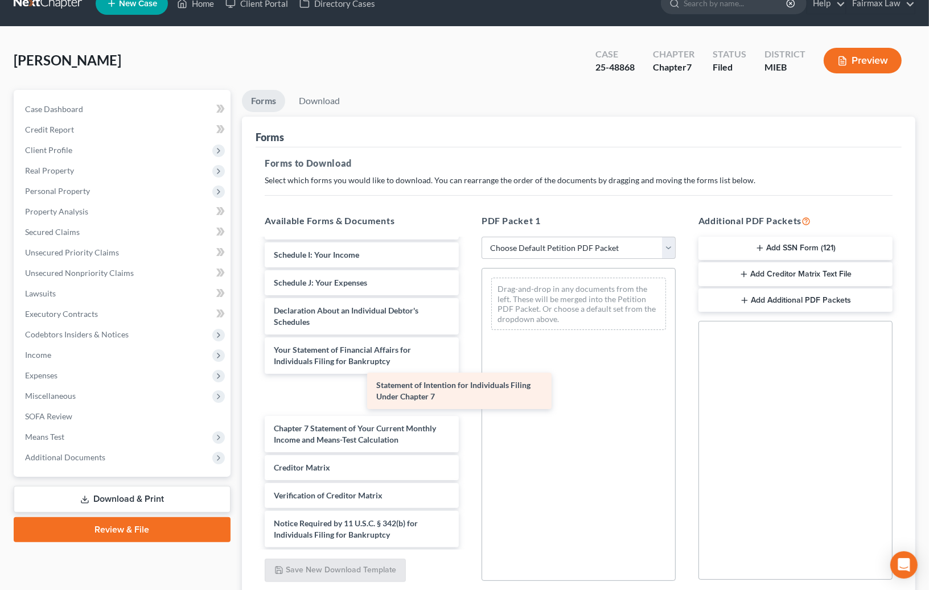
drag, startPoint x: 341, startPoint y: 405, endPoint x: 616, endPoint y: 325, distance: 286.3
click at [468, 325] on div "Statement of Intention for Individuals Filing Under Chapter 7 Bankruptcy Petiti…" at bounding box center [362, 232] width 212 height 685
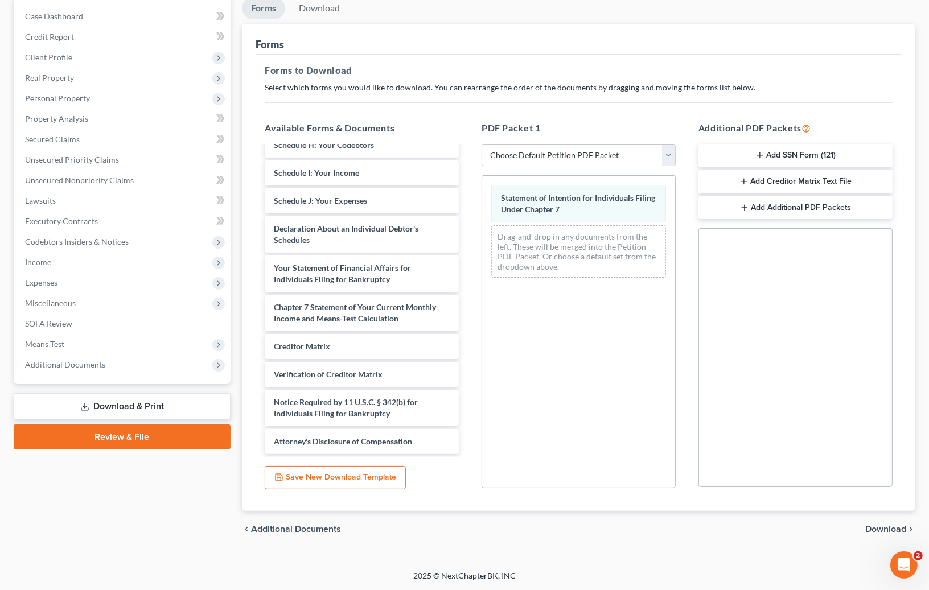
scroll to position [0, 0]
click at [875, 533] on span "Download" at bounding box center [885, 529] width 41 height 9
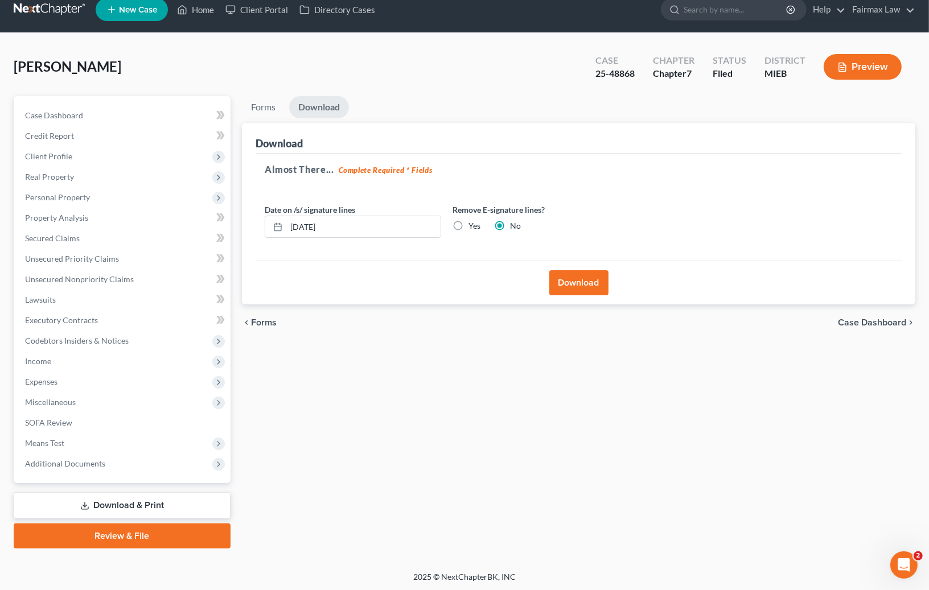
click at [564, 287] on button "Download" at bounding box center [578, 282] width 59 height 25
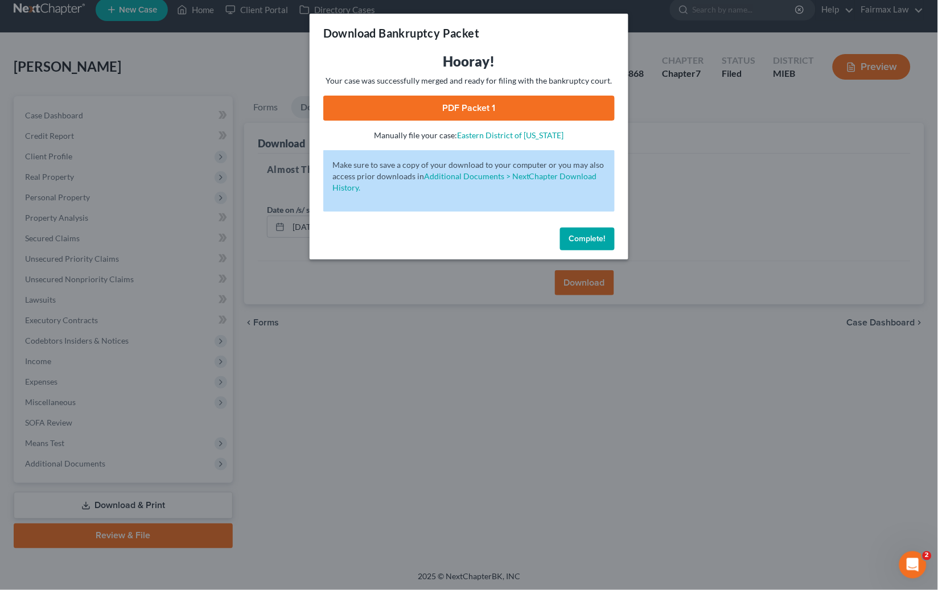
click at [502, 112] on link "PDF Packet 1" at bounding box center [468, 108] width 291 height 25
click at [549, 110] on link "PDF Packet 1" at bounding box center [468, 108] width 291 height 25
drag, startPoint x: 590, startPoint y: 238, endPoint x: 621, endPoint y: 166, distance: 79.3
click at [590, 238] on span "Complete!" at bounding box center [587, 239] width 36 height 10
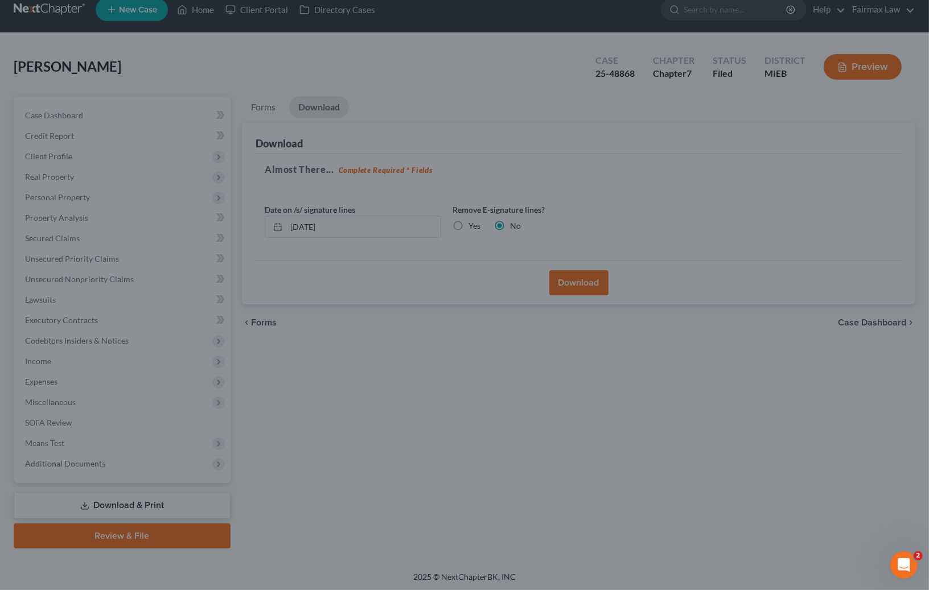
click at [633, 78] on div at bounding box center [464, 295] width 929 height 590
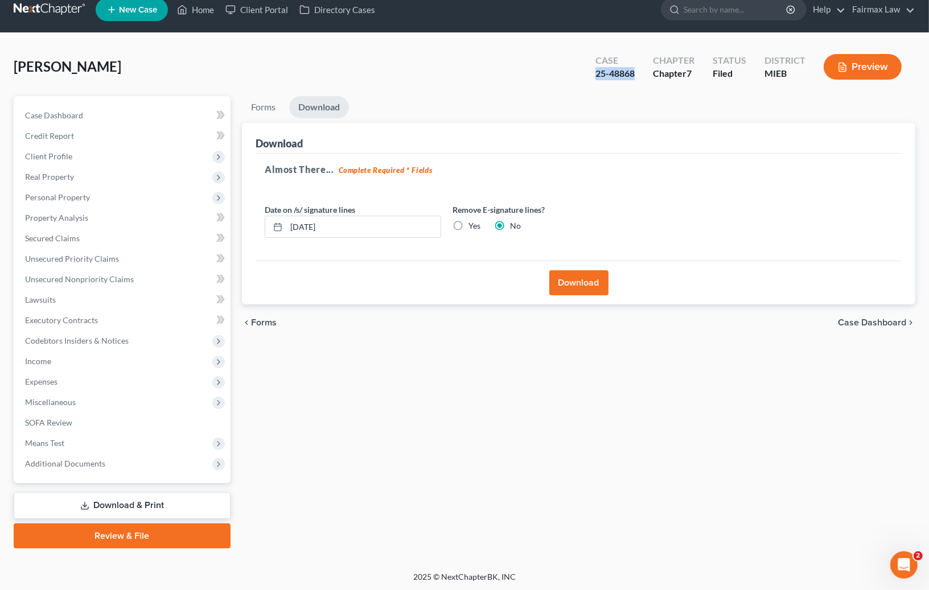
drag, startPoint x: 637, startPoint y: 71, endPoint x: 576, endPoint y: 71, distance: 60.9
click at [576, 71] on div "[PERSON_NAME] Upgraded Case 25-48868 Chapter Chapter 7 Status Filed District MI…" at bounding box center [464, 72] width 901 height 50
copy div "25-48868"
